Goal: Task Accomplishment & Management: Use online tool/utility

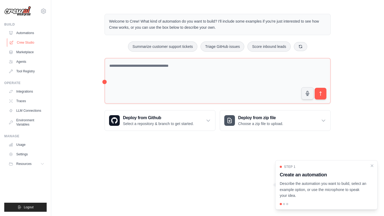
click at [22, 43] on link "Crew Studio" at bounding box center [27, 42] width 40 height 9
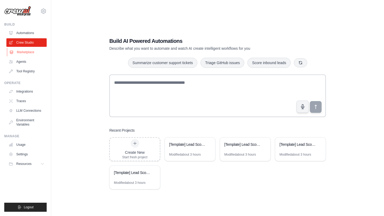
click at [18, 48] on link "Marketplace" at bounding box center [27, 52] width 40 height 9
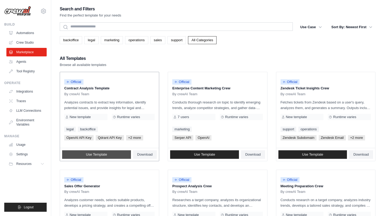
click at [102, 155] on span "Use Template" at bounding box center [96, 155] width 21 height 4
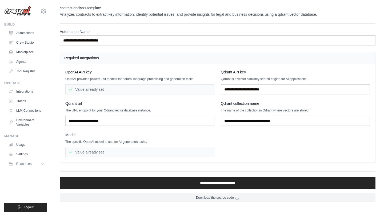
click at [96, 148] on div "Value already set" at bounding box center [139, 152] width 149 height 10
click at [85, 152] on div "Value already set" at bounding box center [139, 152] width 149 height 10
click at [17, 96] on link "Integrations" at bounding box center [27, 91] width 40 height 9
click at [23, 41] on link "Crew Studio" at bounding box center [27, 42] width 40 height 9
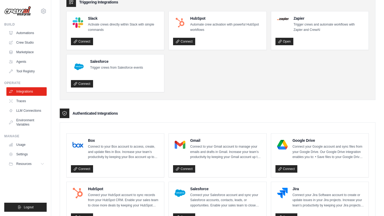
scroll to position [41, 0]
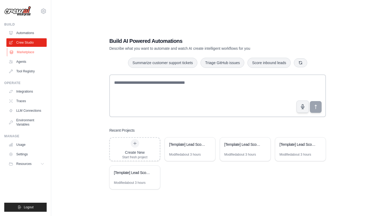
click at [26, 54] on link "Marketplace" at bounding box center [27, 52] width 40 height 9
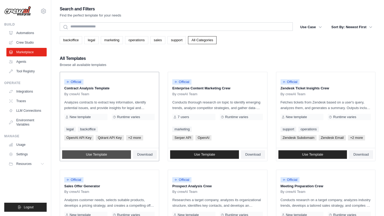
click at [111, 155] on link "Use Template" at bounding box center [96, 155] width 69 height 9
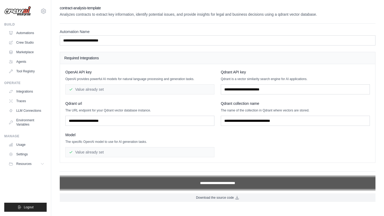
click at [205, 185] on input "**********" at bounding box center [218, 183] width 316 height 12
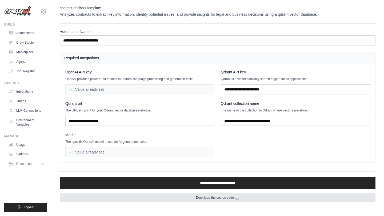
click at [184, 198] on link "Download the source code" at bounding box center [218, 198] width 316 height 9
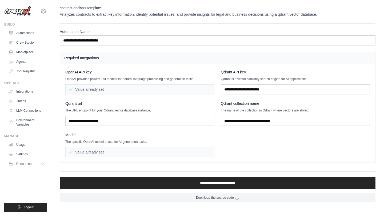
click at [23, 38] on ul "Automations Crew Studio Marketplace Agents Tool Registry" at bounding box center [26, 52] width 40 height 47
click at [23, 39] on link "Crew Studio" at bounding box center [27, 42] width 40 height 9
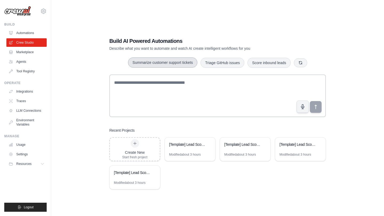
click at [172, 66] on button "Summarize customer support tickets" at bounding box center [162, 63] width 69 height 10
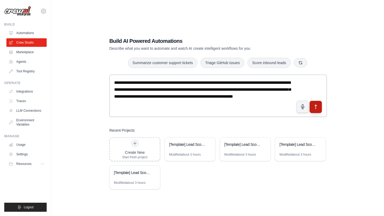
click at [315, 106] on icon "submit" at bounding box center [316, 107] width 2 height 4
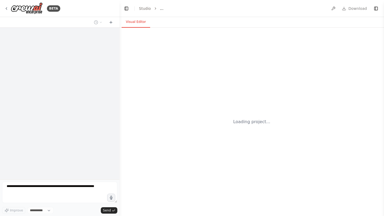
select select "****"
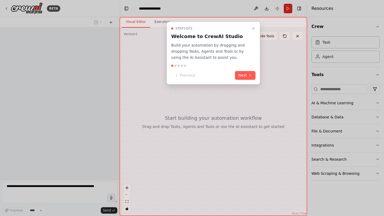
click at [206, 74] on div "Previous Next" at bounding box center [213, 75] width 84 height 9
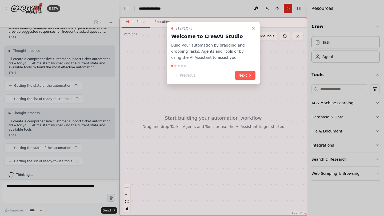
scroll to position [25, 0]
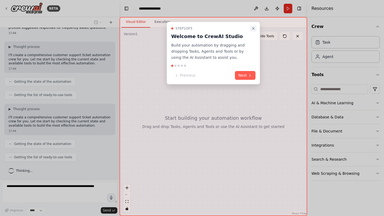
click at [250, 27] on button "Close walkthrough" at bounding box center [253, 28] width 6 height 6
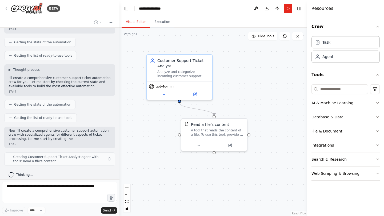
scroll to position [69, 0]
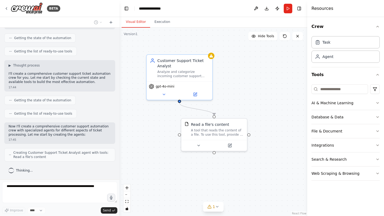
click at [253, 88] on div ".deletable-edge-delete-btn { width: 20px; height: 20px; border: 0px solid #ffff…" at bounding box center [213, 122] width 188 height 189
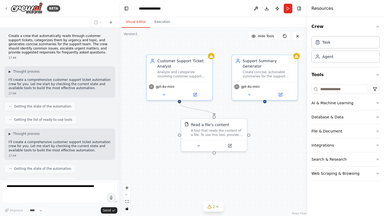
scroll to position [82, 0]
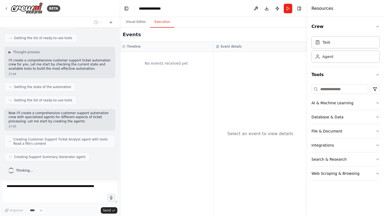
click at [163, 19] on button "Execution" at bounding box center [162, 22] width 24 height 11
click at [139, 22] on button "Visual Editor" at bounding box center [136, 22] width 29 height 11
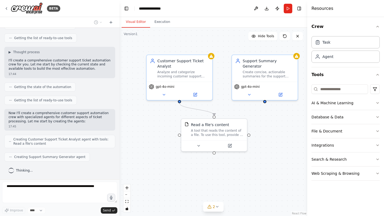
scroll to position [95, 0]
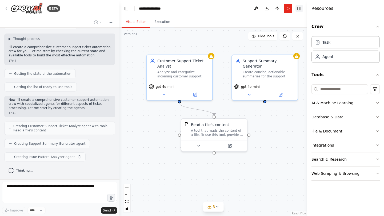
click at [301, 7] on button "Toggle Right Sidebar" at bounding box center [298, 8] width 7 height 7
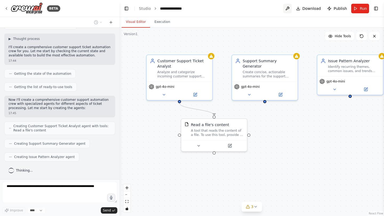
click at [289, 9] on button at bounding box center [287, 9] width 9 height 10
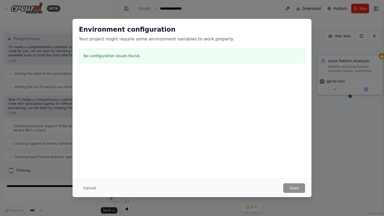
click at [375, 8] on div "Environment configuration Your project might require some environment variables…" at bounding box center [192, 108] width 384 height 216
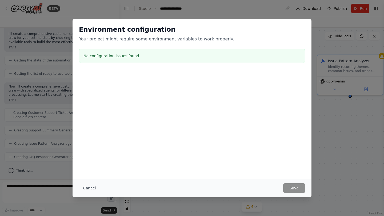
click at [90, 190] on button "Cancel" at bounding box center [89, 189] width 21 height 10
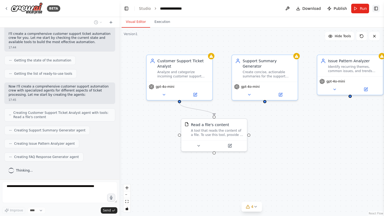
click at [376, 11] on button "Toggle Right Sidebar" at bounding box center [375, 8] width 7 height 7
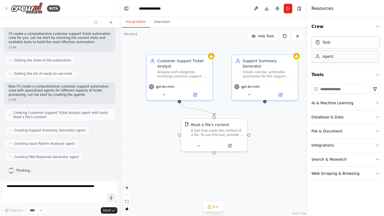
click at [339, 56] on div "Agent" at bounding box center [345, 56] width 68 height 12
click at [338, 45] on div "Task" at bounding box center [345, 42] width 68 height 12
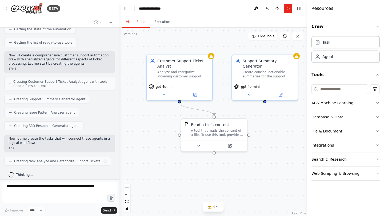
scroll to position [144, 0]
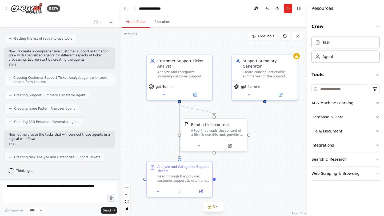
click at [284, 186] on div ".deletable-edge-delete-btn { width: 20px; height: 20px; border: 0px solid #ffff…" at bounding box center [213, 122] width 188 height 189
click at [261, 165] on div ".deletable-edge-delete-btn { width: 20px; height: 20px; border: 0px solid #ffff…" at bounding box center [213, 122] width 188 height 189
click at [116, 158] on div "Create a crew that automatically reads through customer support tickets, catego…" at bounding box center [59, 104] width 119 height 152
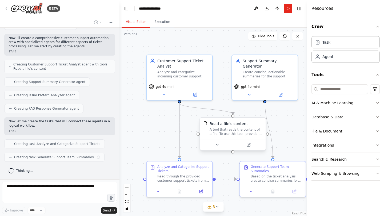
drag, startPoint x: 221, startPoint y: 127, endPoint x: 241, endPoint y: 127, distance: 19.5
click at [241, 127] on div "Read a file's content A tool that reads the content of a file. To use this tool…" at bounding box center [236, 128] width 53 height 15
click at [299, 116] on div ".deletable-edge-delete-btn { width: 20px; height: 20px; border: 0px solid #ffff…" at bounding box center [213, 122] width 188 height 189
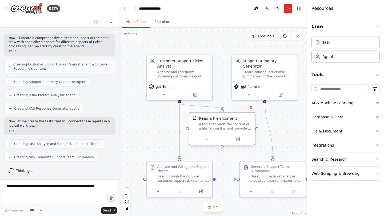
drag, startPoint x: 233, startPoint y: 124, endPoint x: 220, endPoint y: 119, distance: 13.2
click at [221, 119] on div "Read a file's content" at bounding box center [218, 118] width 38 height 5
click at [301, 9] on button "Toggle Right Sidebar" at bounding box center [298, 8] width 7 height 7
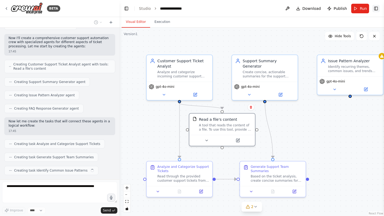
scroll to position [170, 0]
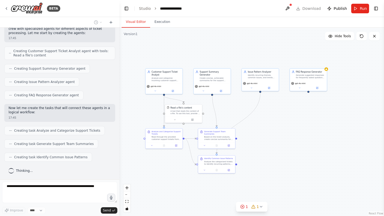
drag, startPoint x: 363, startPoint y: 136, endPoint x: 285, endPoint y: 127, distance: 78.6
click at [285, 127] on div ".deletable-edge-delete-btn { width: 20px; height: 20px; border: 0px solid #ffff…" at bounding box center [251, 122] width 264 height 189
click at [159, 21] on button "Execution" at bounding box center [162, 22] width 24 height 11
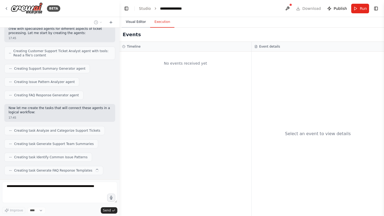
scroll to position [184, 0]
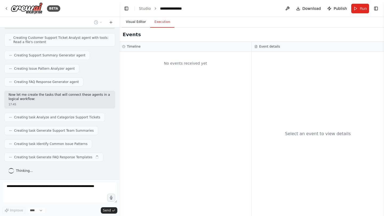
click at [135, 22] on button "Visual Editor" at bounding box center [136, 22] width 29 height 11
